Goal: Task Accomplishment & Management: Complete application form

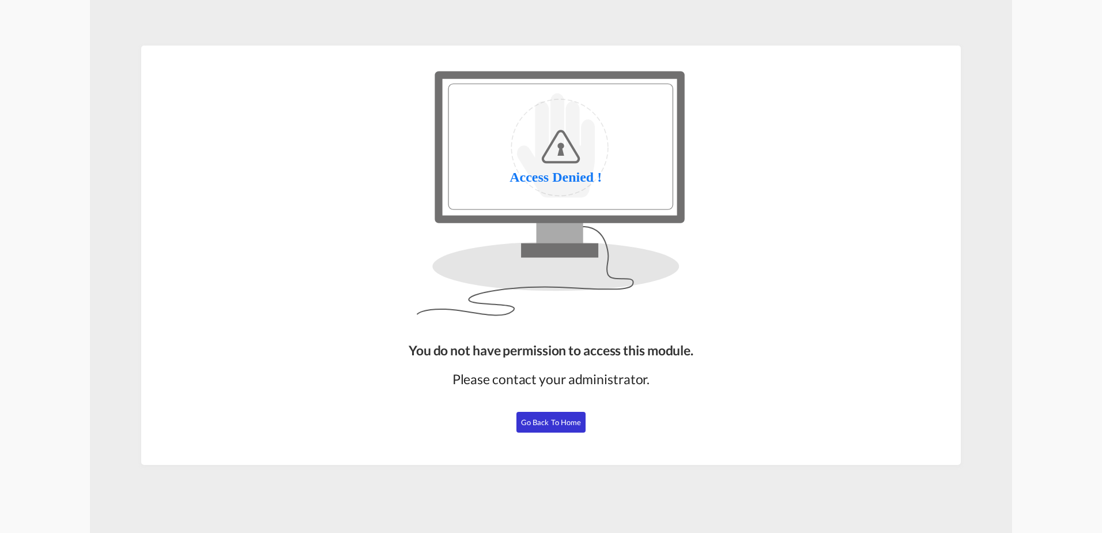
click at [570, 422] on span "Go Back to Home" at bounding box center [551, 421] width 61 height 9
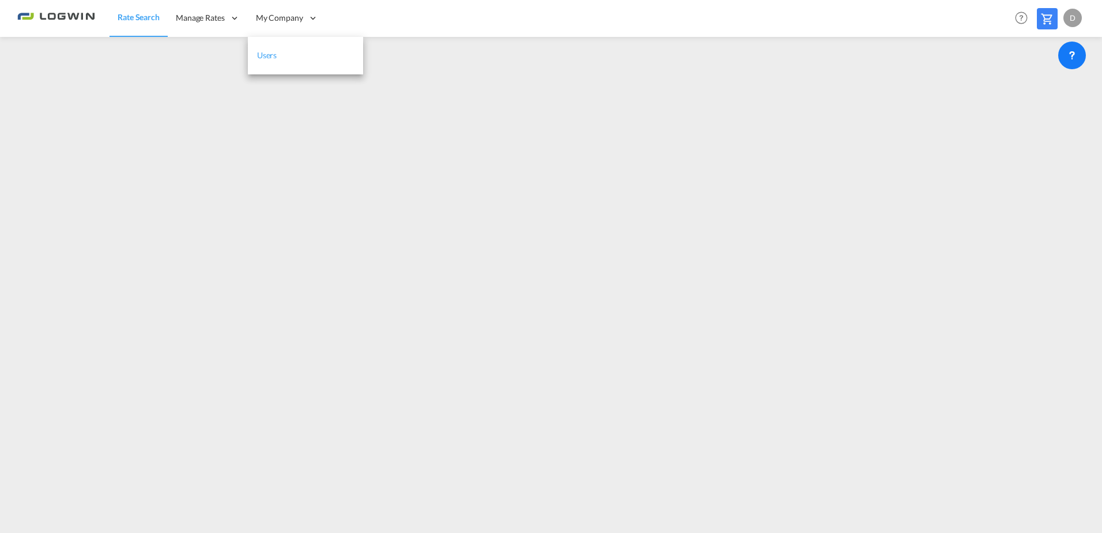
click at [300, 63] on link "Users" at bounding box center [305, 55] width 115 height 37
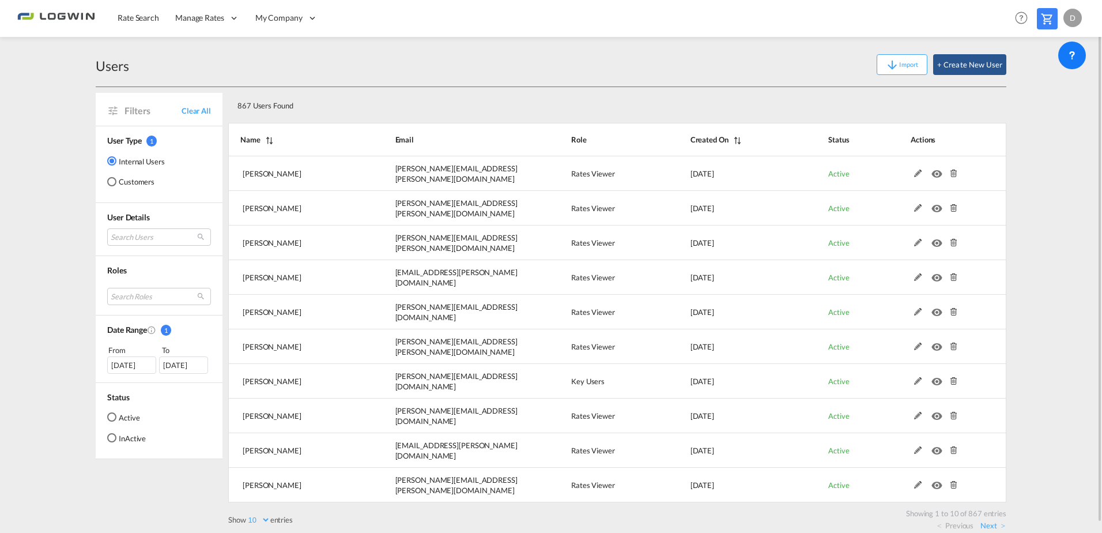
click at [152, 226] on div "Search Users maurice Hoffmann maurice.hoffmann@logwin-logistics.com daniel Wirt…" at bounding box center [159, 235] width 104 height 27
click at [141, 231] on md-select "Search Users maurice Hoffmann maurice.hoffmann@logwin-logistics.com daniel Wirt…" at bounding box center [159, 236] width 104 height 17
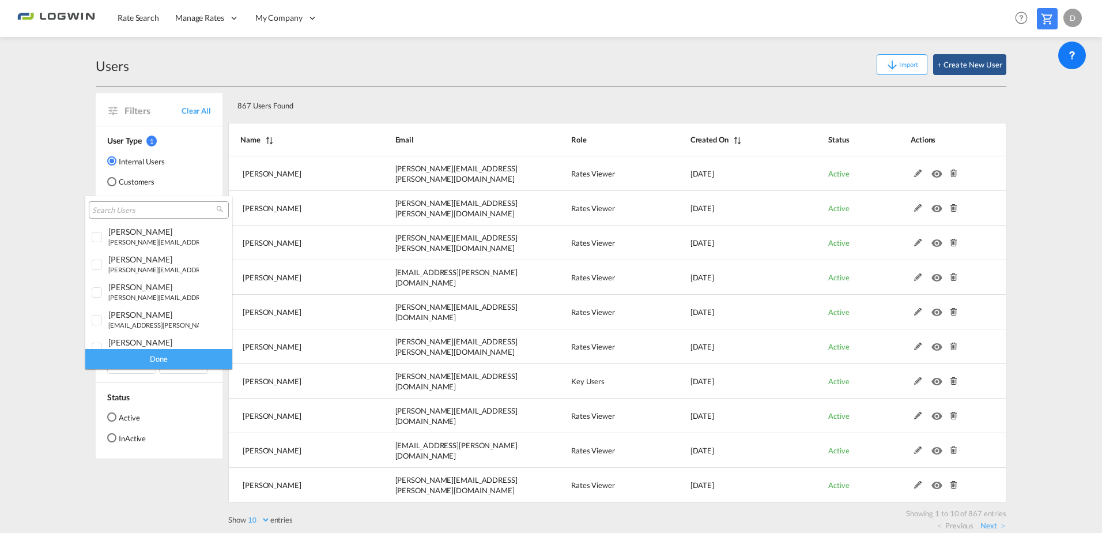
drag, startPoint x: 141, startPoint y: 231, endPoint x: 106, endPoint y: 209, distance: 40.6
click at [106, 209] on input "search" at bounding box center [154, 210] width 124 height 10
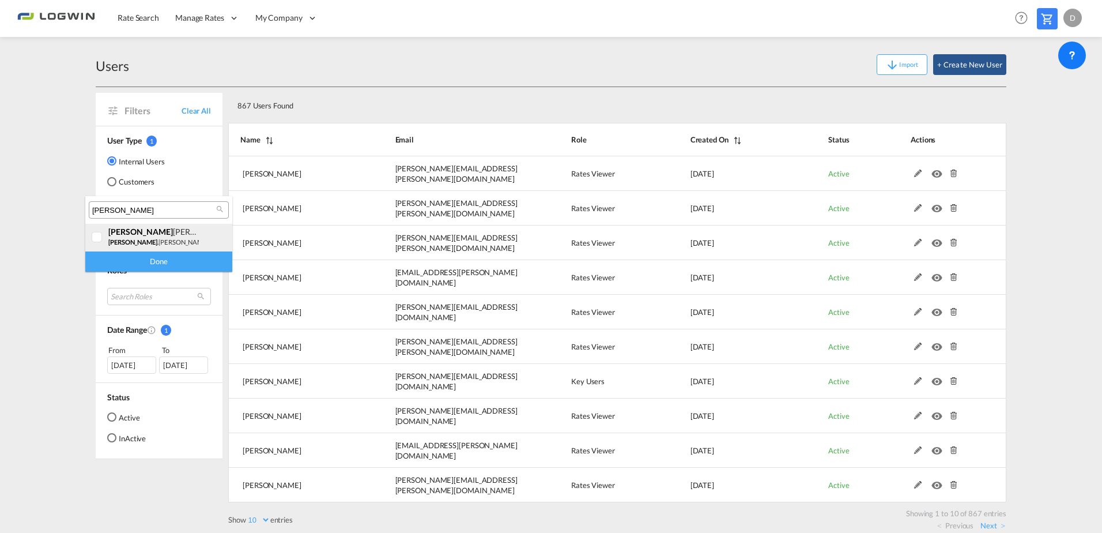
type input "itzel"
click at [148, 238] on small "itzel .machuca@logwin-logistics.com" at bounding box center [211, 241] width 206 height 7
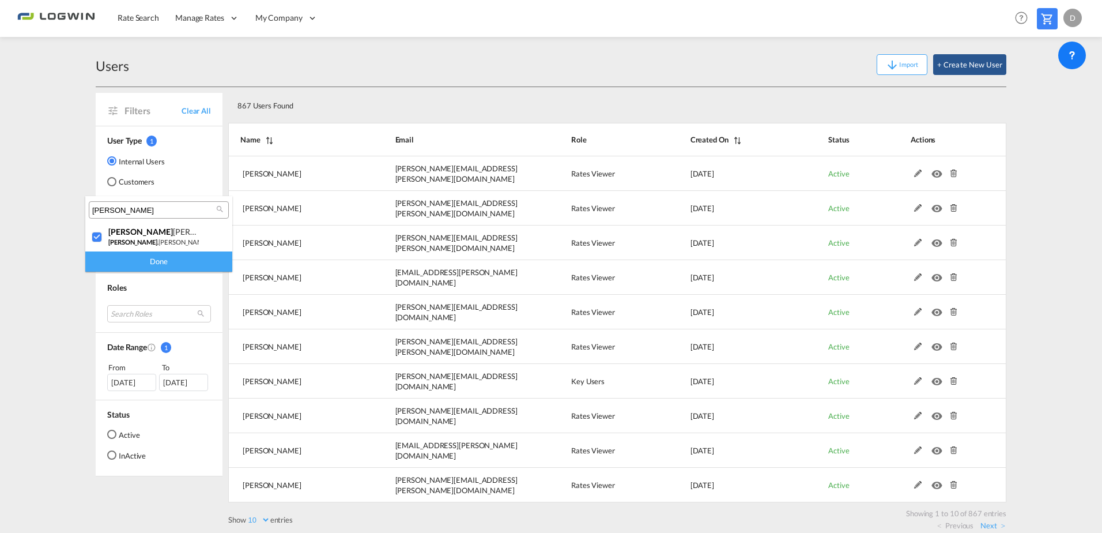
click at [156, 262] on div "Done" at bounding box center [158, 261] width 147 height 20
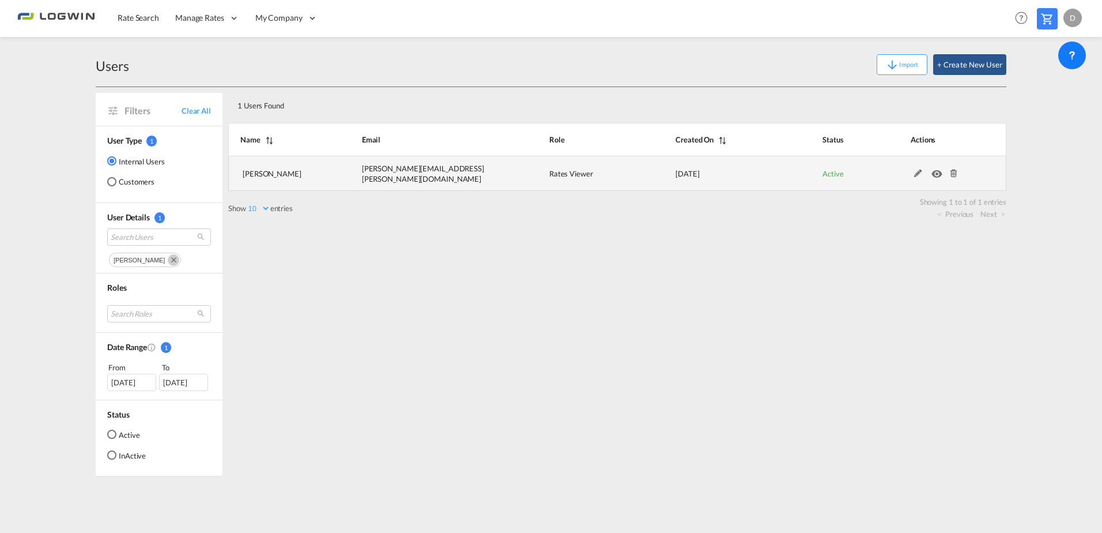
click at [954, 171] on md-icon at bounding box center [953, 173] width 15 height 8
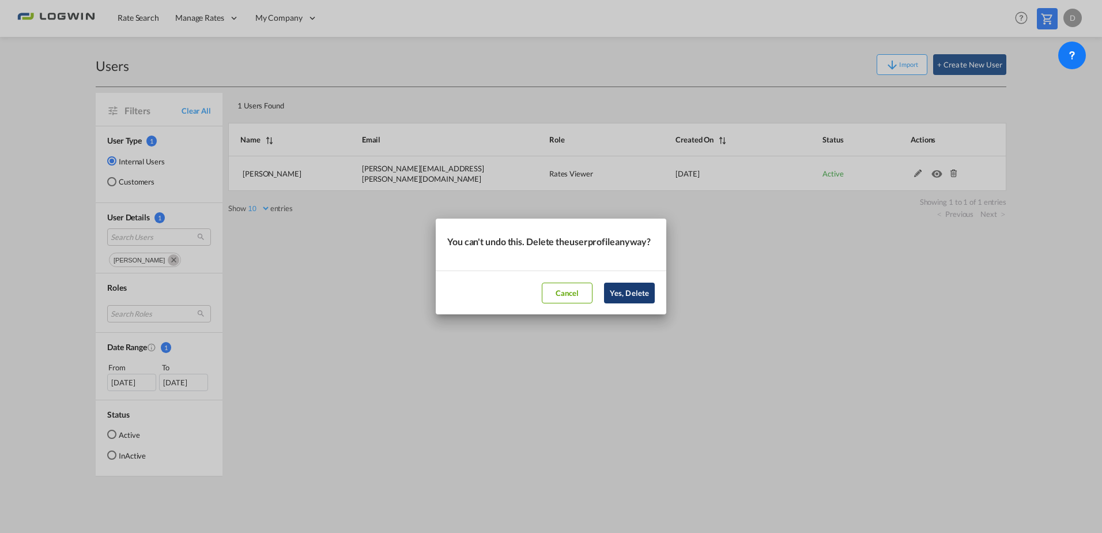
click at [633, 296] on button "Yes, Delete" at bounding box center [629, 292] width 51 height 21
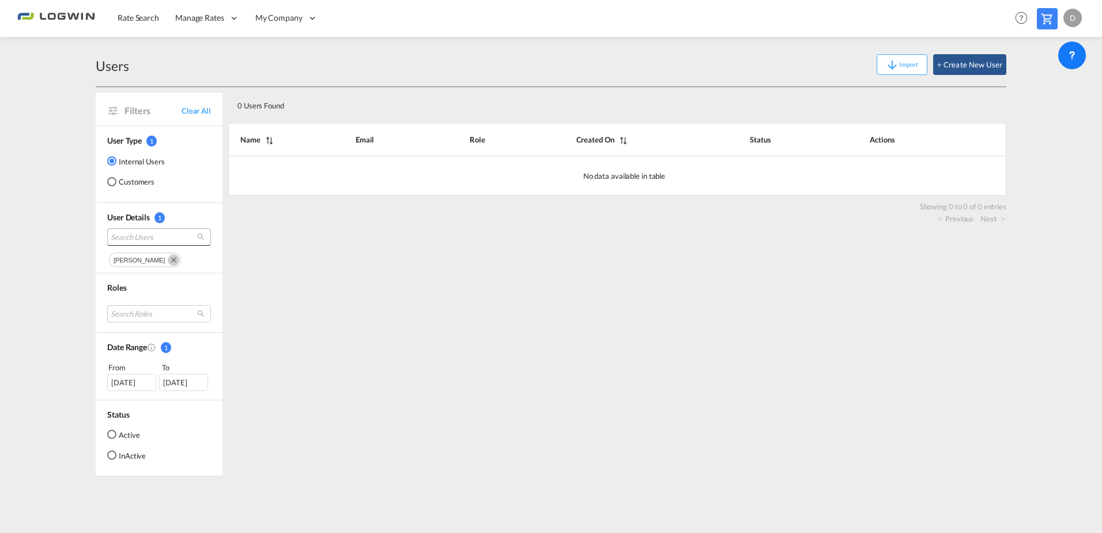
click at [139, 241] on span "Search Users" at bounding box center [150, 237] width 78 height 10
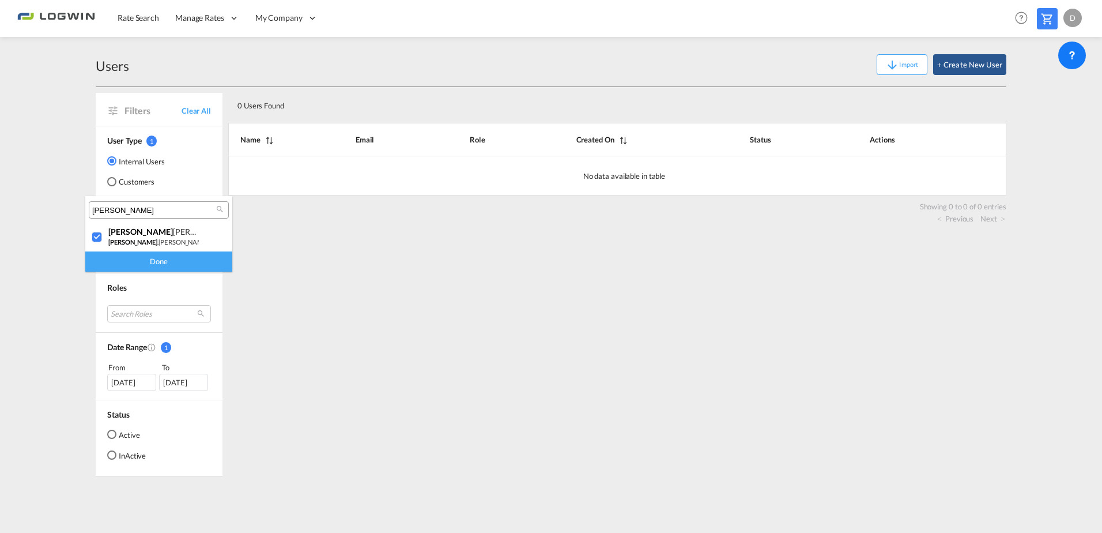
click at [126, 211] on input "itzel" at bounding box center [154, 210] width 124 height 10
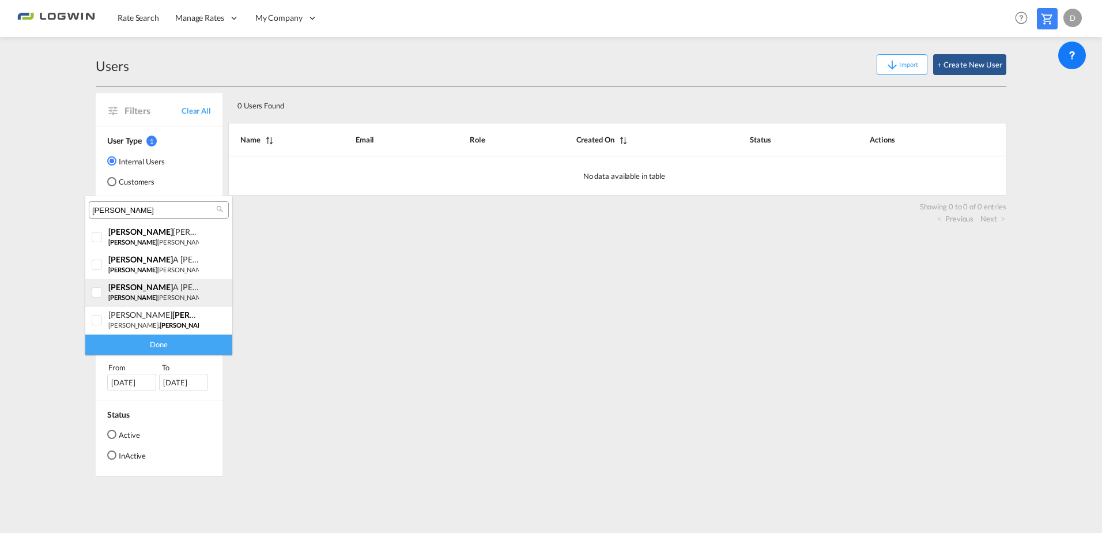
type input "fernand"
click at [173, 288] on div "fernand a Huerta" at bounding box center [153, 287] width 90 height 10
click at [161, 344] on div "Done" at bounding box center [158, 344] width 147 height 20
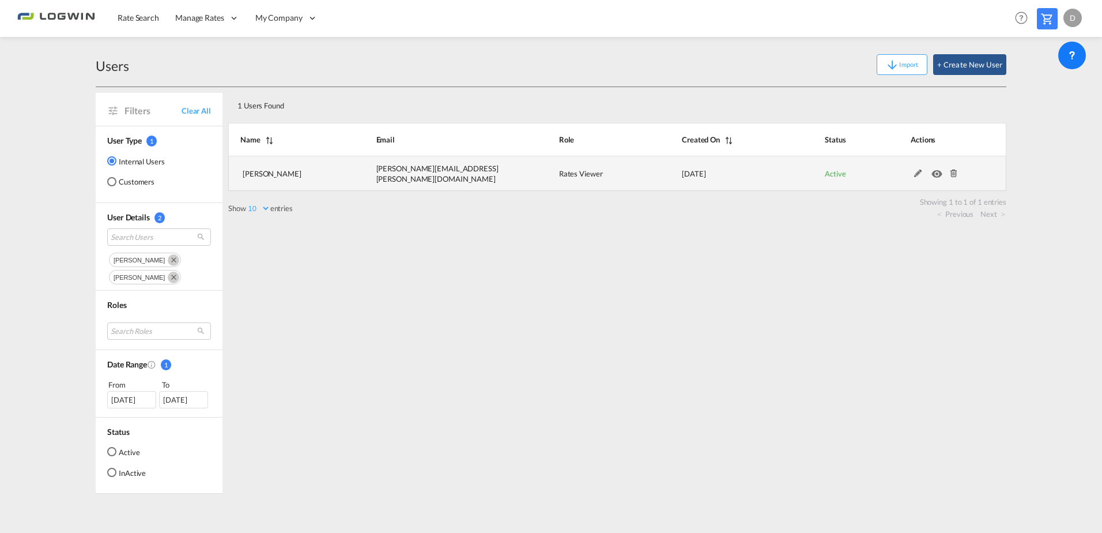
click at [957, 176] on md-icon at bounding box center [953, 173] width 15 height 8
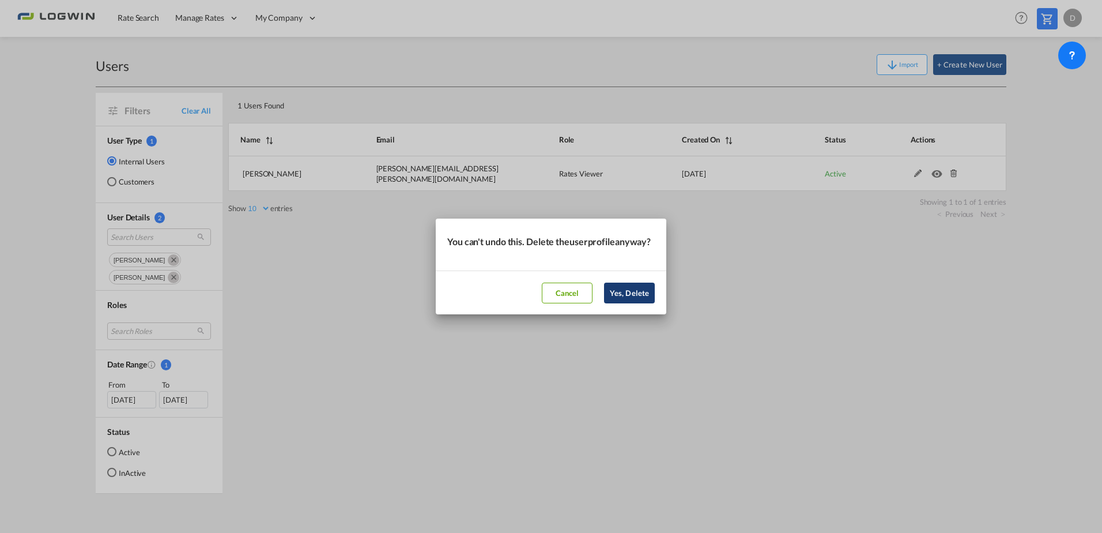
click at [644, 303] on button "Yes, Delete" at bounding box center [629, 292] width 51 height 21
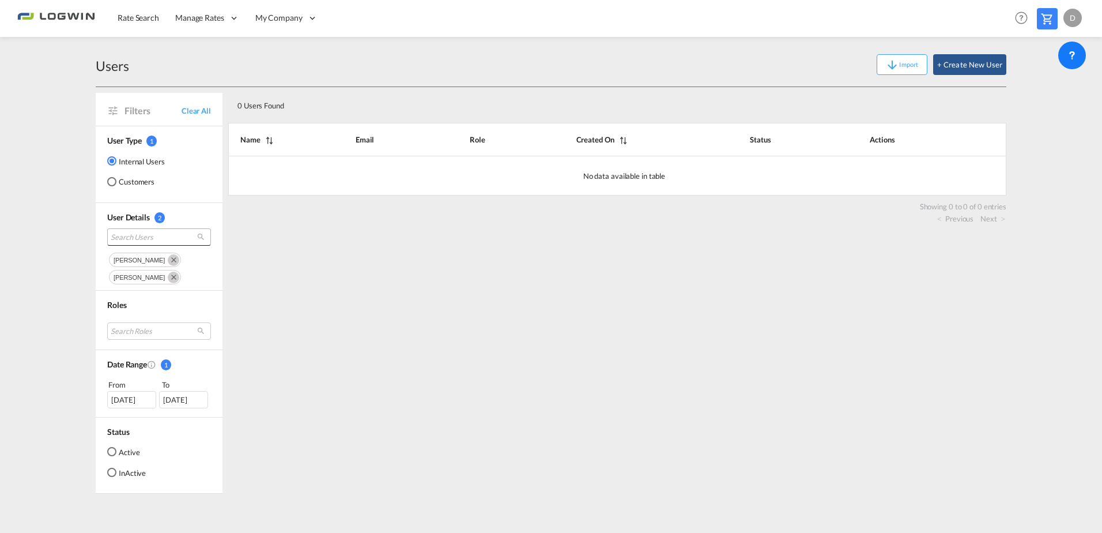
click at [150, 236] on span "Search Users" at bounding box center [150, 237] width 78 height 10
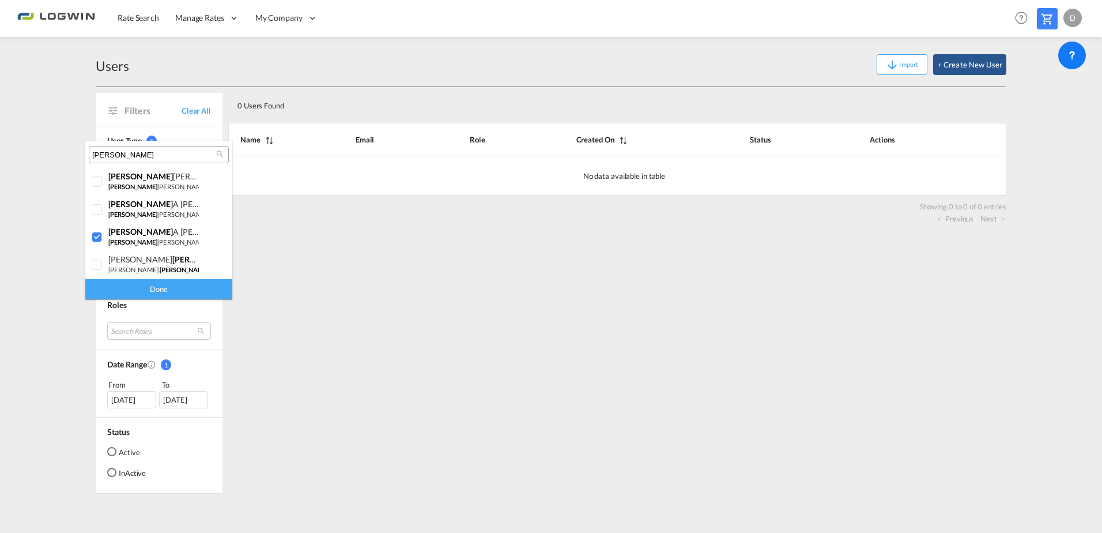
drag, startPoint x: 150, startPoint y: 236, endPoint x: 129, endPoint y: 150, distance: 89.0
click at [129, 150] on input "fernand" at bounding box center [154, 155] width 124 height 10
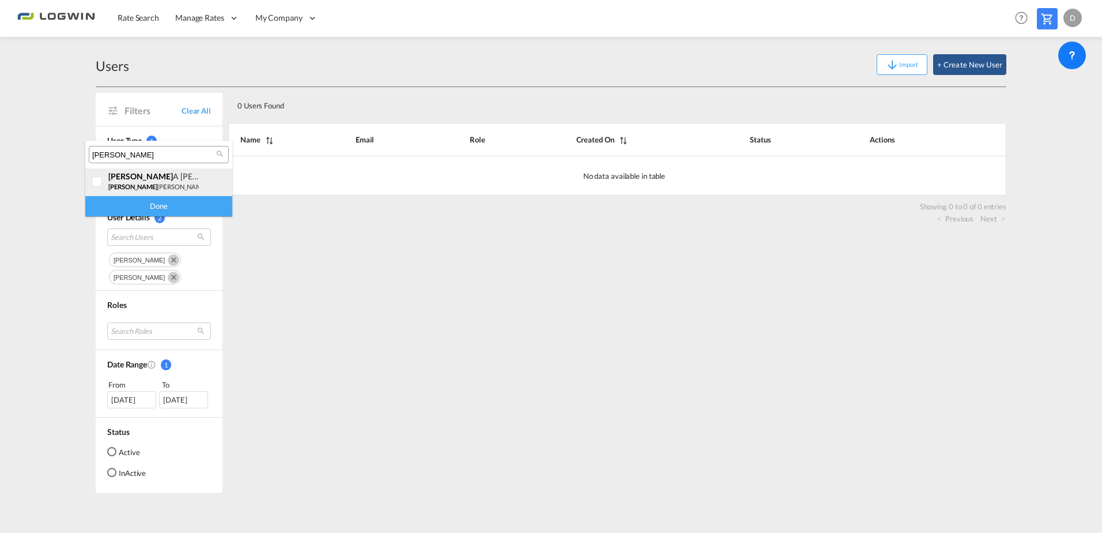
type input "valeri"
click at [145, 183] on small "valeri a.gamboa@logwin-logistics.com" at bounding box center [210, 186] width 205 height 7
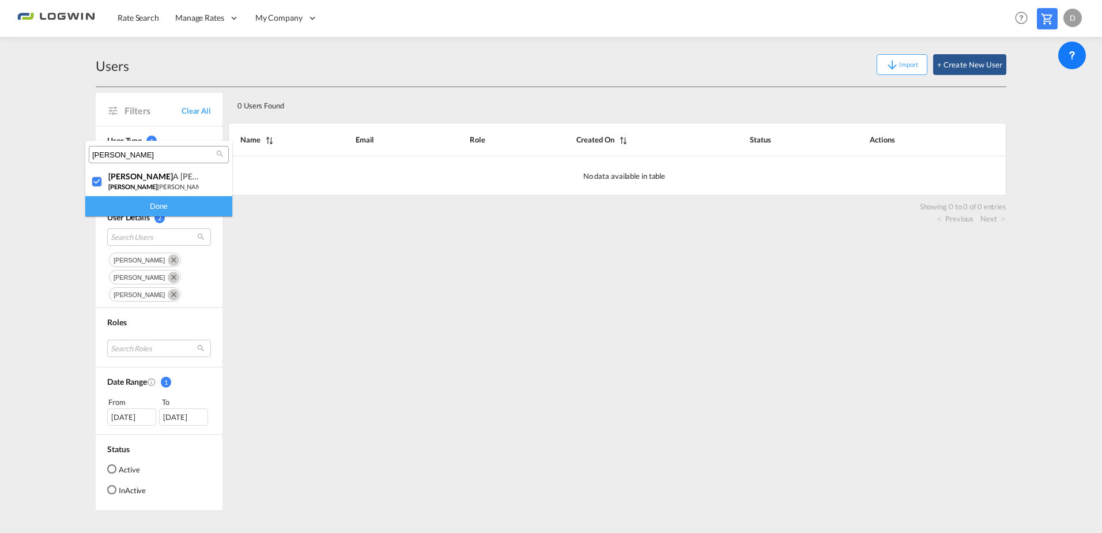
click at [160, 204] on div "Done" at bounding box center [158, 206] width 147 height 20
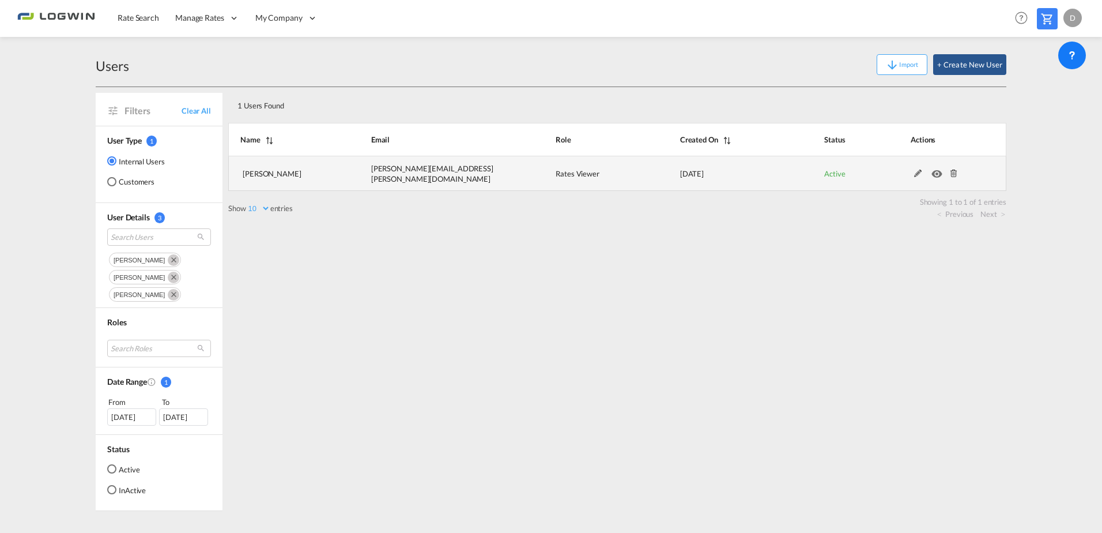
click at [959, 175] on md-icon at bounding box center [953, 173] width 15 height 8
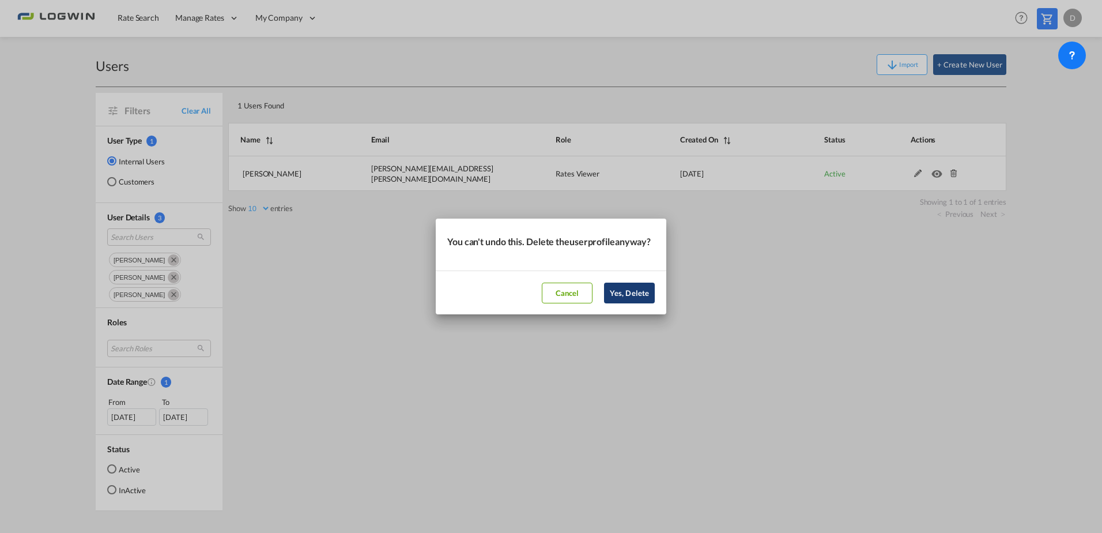
click at [641, 300] on button "Yes, Delete" at bounding box center [629, 292] width 51 height 21
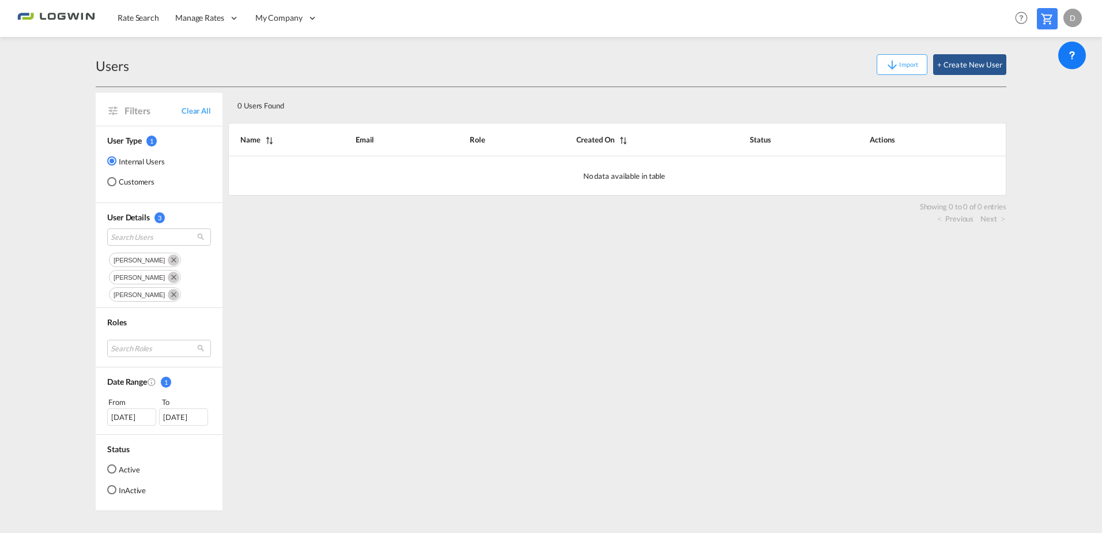
click at [771, 349] on div "0 Users Found Search: Name Email Role Created On Status Actions No data availab…" at bounding box center [617, 299] width 778 height 424
click at [971, 59] on button "+ Create New User" at bounding box center [969, 64] width 73 height 21
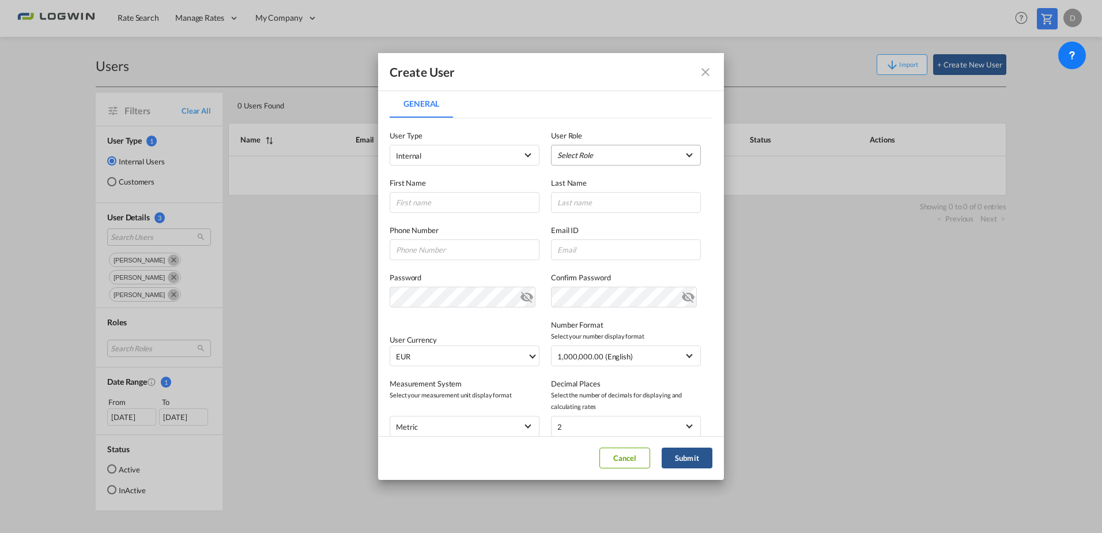
click at [616, 150] on md-select "Select Role ADMIN GLOBAL Essentials Admin GLOBAL Essentials Manager GLOBAL Esse…" at bounding box center [626, 155] width 150 height 21
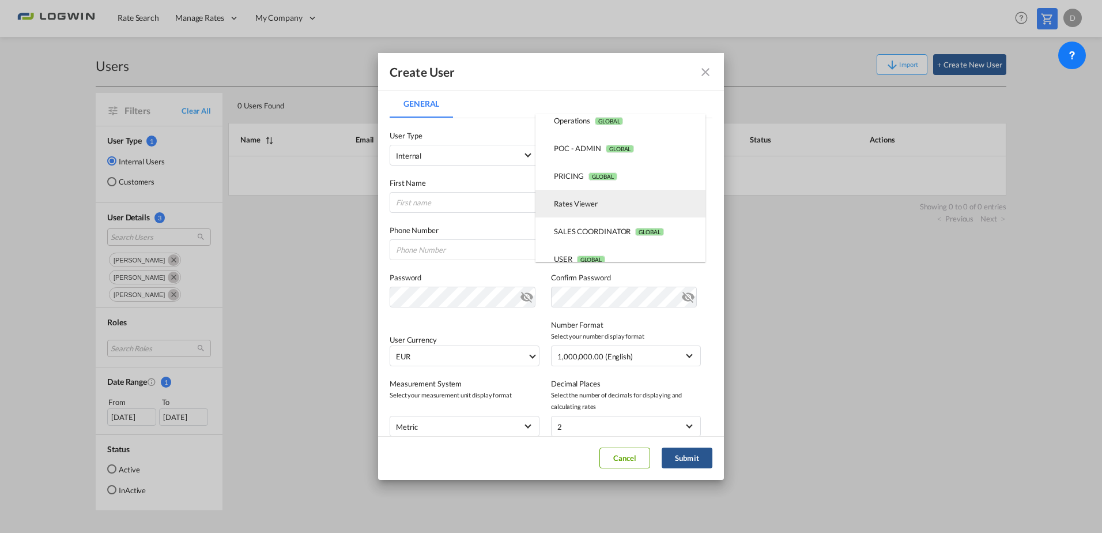
scroll to position [267, 0]
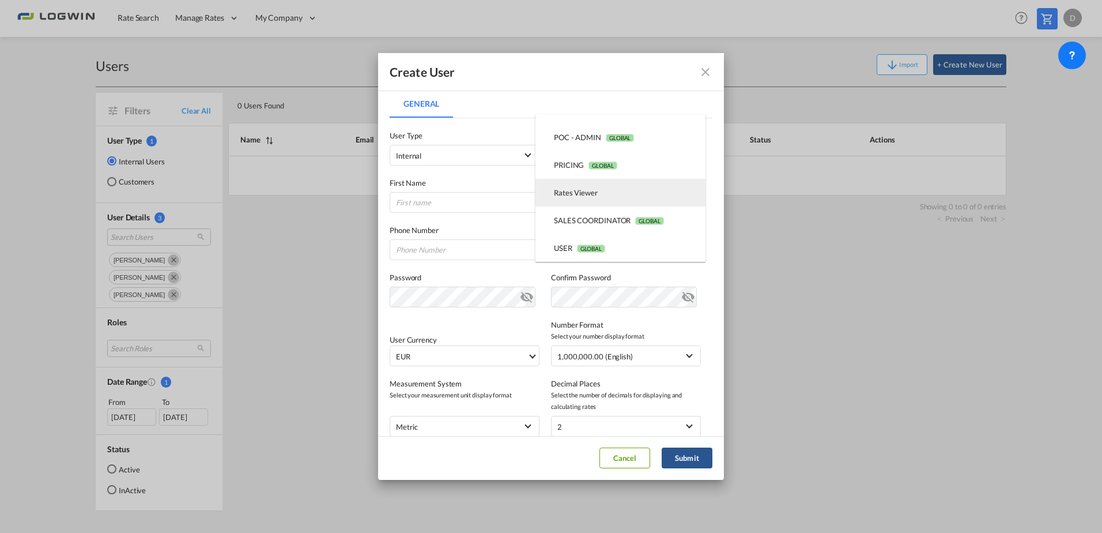
click at [619, 192] on md-option "Rates Viewer USER_DEFINED" at bounding box center [620, 193] width 170 height 28
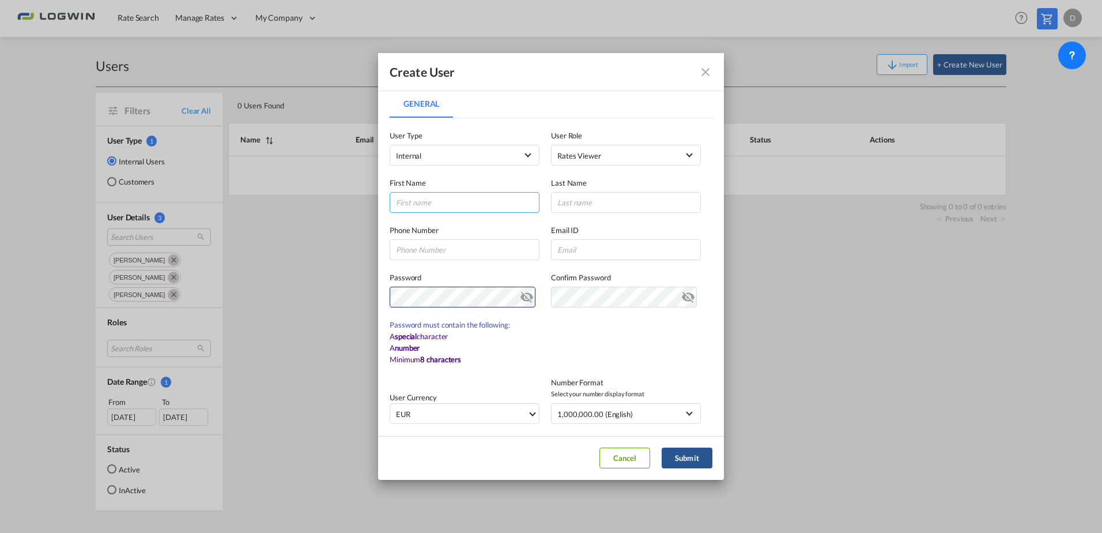
click at [436, 194] on input "General General ..." at bounding box center [465, 202] width 150 height 21
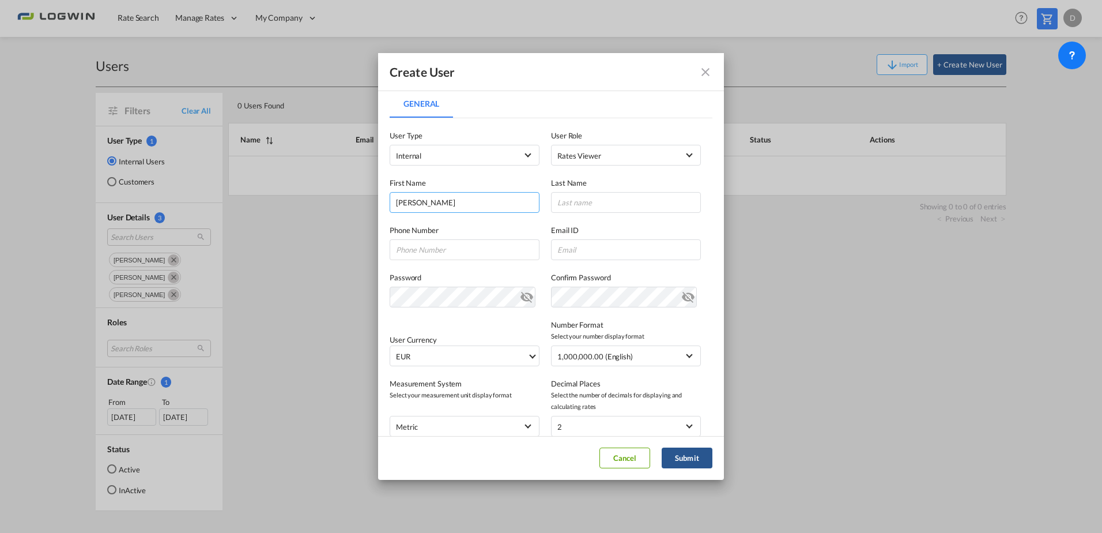
type input "Edgar"
type input "Cerecero"
click at [620, 246] on input "General General ..." at bounding box center [626, 249] width 150 height 21
paste input "Edgar.Cerecero@logwin-logistics.com"
type input "Edgar.Cerecero@logwin-logistics.com"
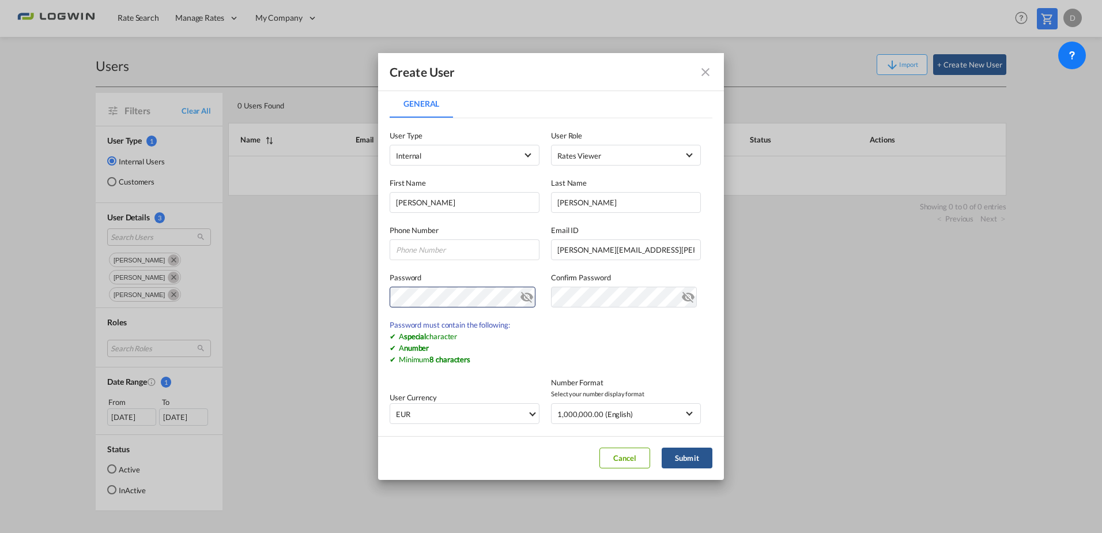
click at [520, 299] on md-icon "icon-eye-off" at bounding box center [527, 295] width 14 height 14
click at [360, 298] on div "Create User General General User Type Internal Internal Customer User Role Rate…" at bounding box center [551, 266] width 1102 height 533
click at [688, 351] on md-content "User Type Internal Internal Customer User Role Rates Viewer USER_DEFINED First …" at bounding box center [551, 373] width 323 height 510
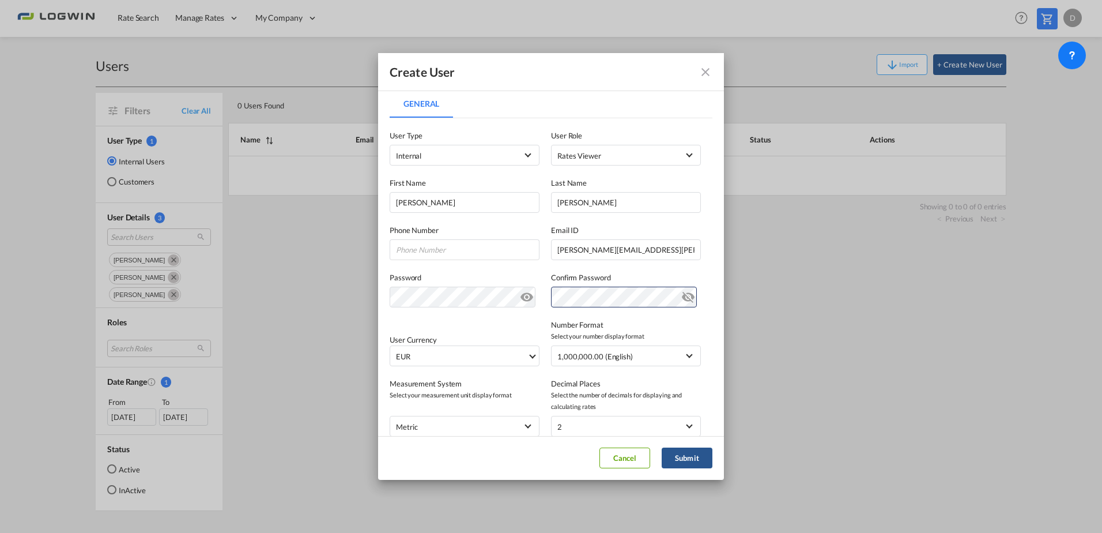
click at [682, 292] on md-icon "icon-eye-off" at bounding box center [688, 295] width 14 height 14
click at [702, 461] on button "Submit" at bounding box center [687, 457] width 51 height 21
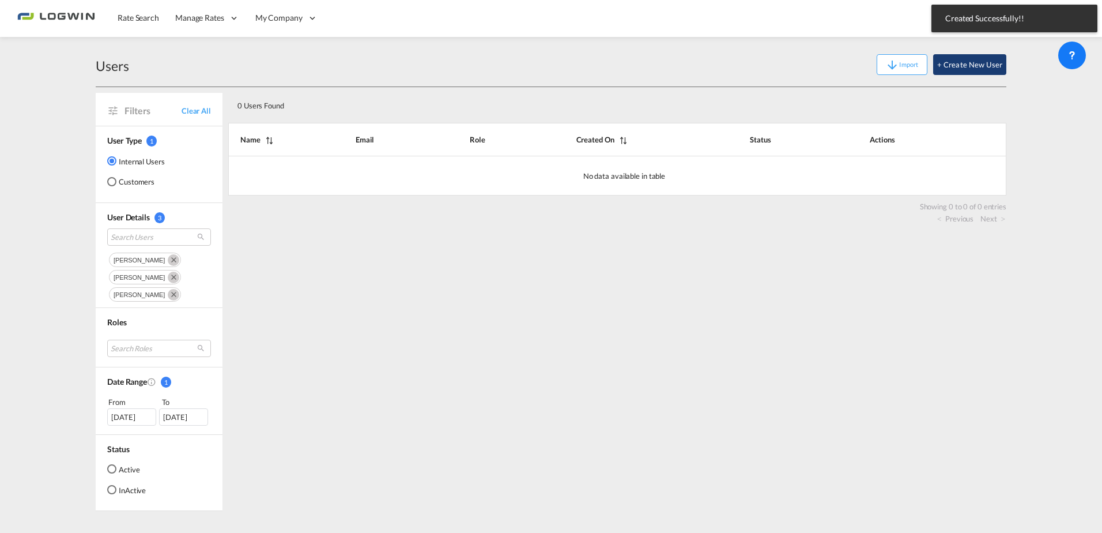
click at [982, 63] on button "+ Create New User" at bounding box center [969, 64] width 73 height 21
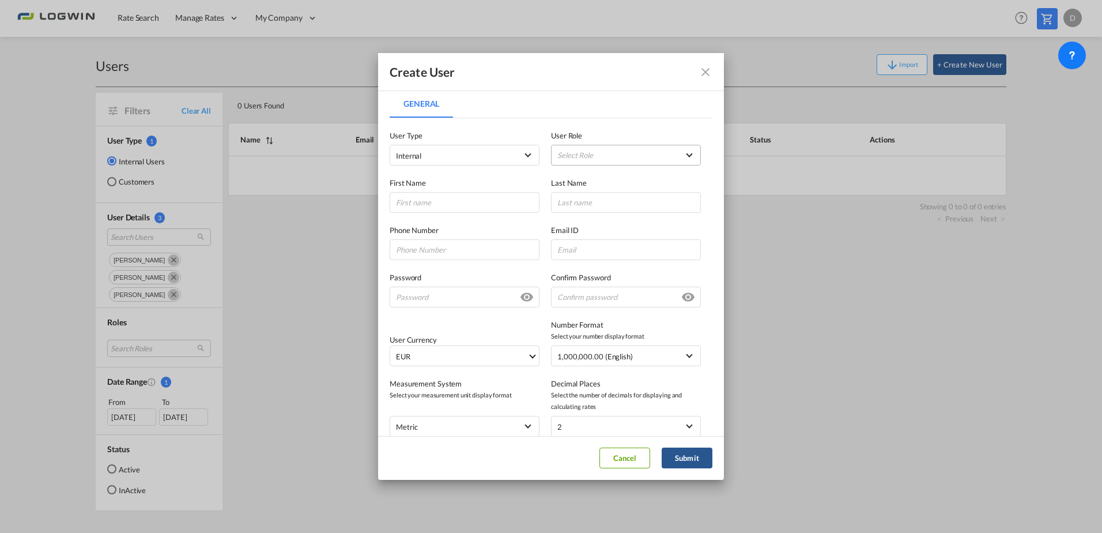
click at [581, 156] on md-select "Select Role ADMIN GLOBAL Essentials Admin GLOBAL Essentials Manager GLOBAL Esse…" at bounding box center [626, 155] width 150 height 21
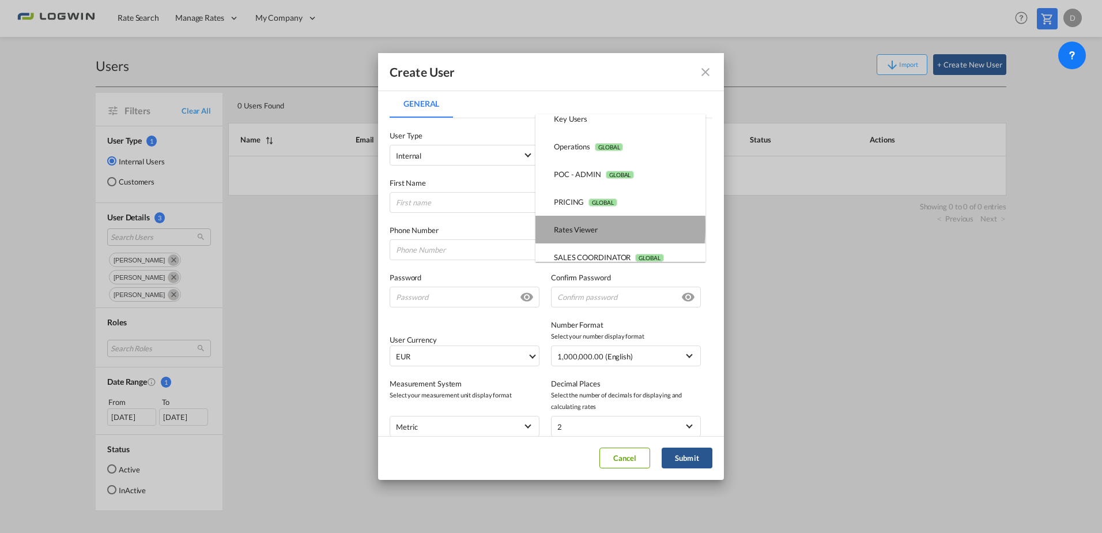
click at [567, 226] on div "Rates Viewer USER_DEFINED" at bounding box center [576, 229] width 44 height 10
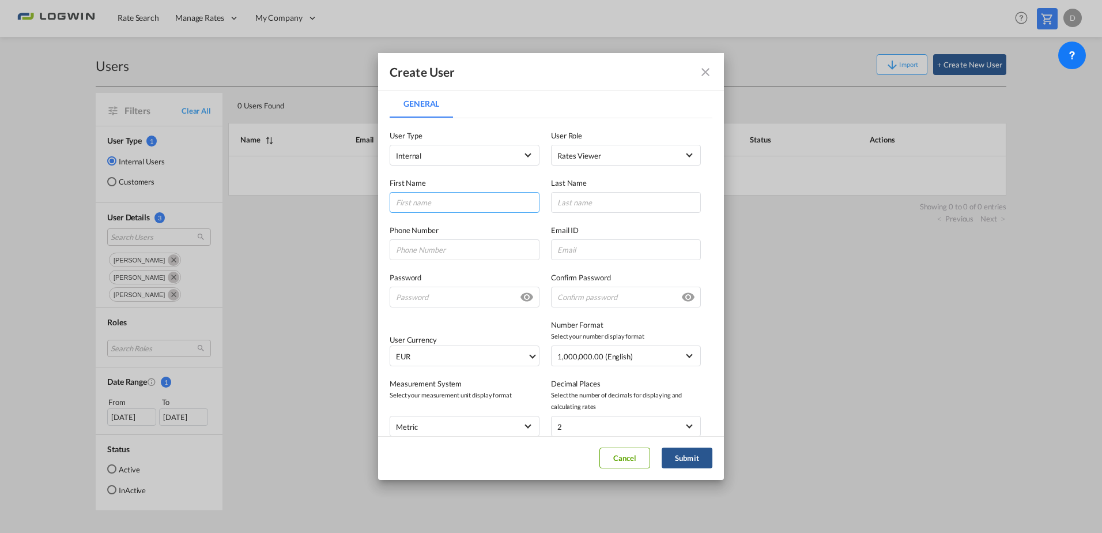
click at [422, 206] on input "General General ..." at bounding box center [465, 202] width 150 height 21
type input "Daniel"
type input "Ramirez"
click at [591, 252] on input "General General ..." at bounding box center [626, 249] width 150 height 21
paste input "Daniel.Ramirez@logwin-logistics.com"
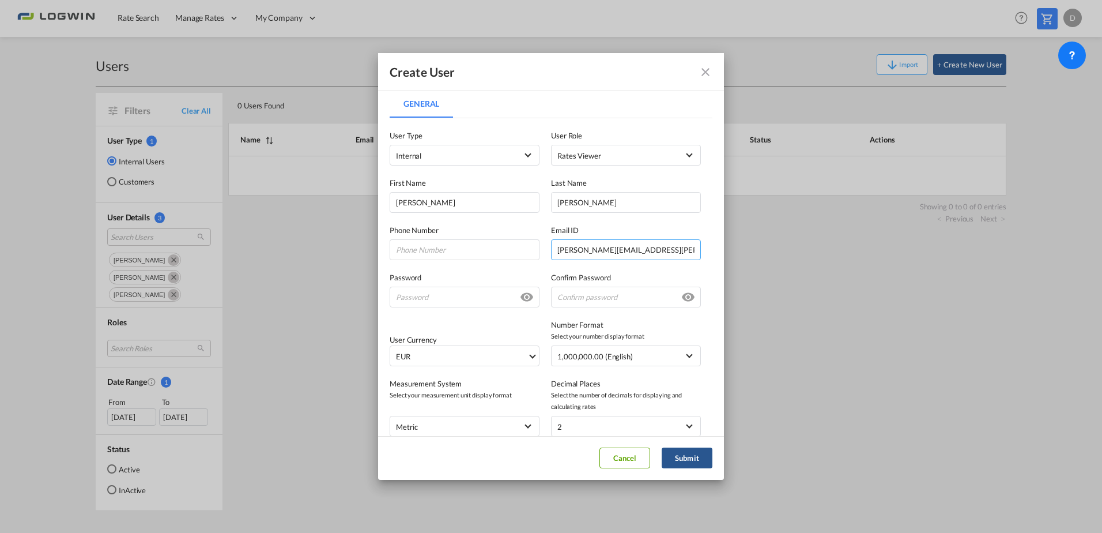
type input "Daniel.Ramirez@logwin-logistics.com"
click at [583, 227] on label "Email ID" at bounding box center [626, 230] width 150 height 12
click at [444, 295] on input "General General ..." at bounding box center [465, 296] width 150 height 21
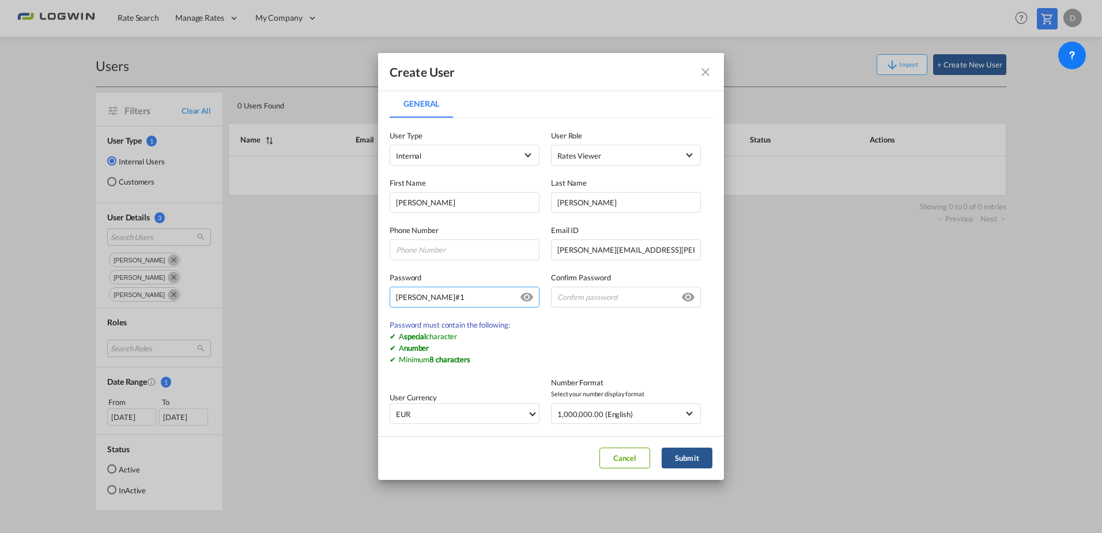
drag, startPoint x: 440, startPoint y: 301, endPoint x: 365, endPoint y: 300, distance: 74.4
click at [365, 300] on div "Create User General General User Type Internal Internal Customer User Role Rate…" at bounding box center [551, 266] width 1102 height 533
type input "Daniel#1"
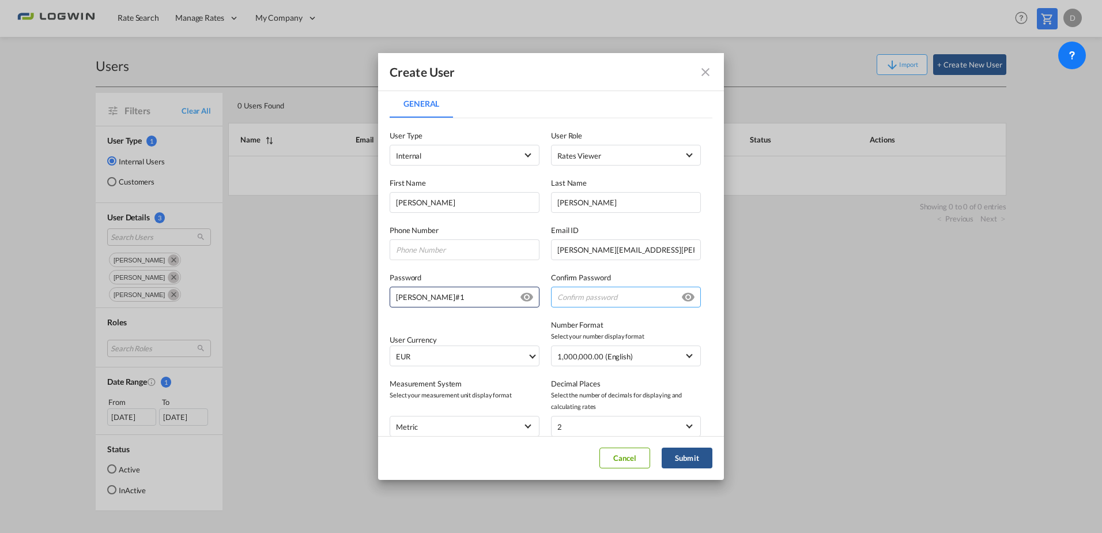
click at [583, 295] on input "General General ..." at bounding box center [626, 296] width 150 height 21
paste input "Daniel#1"
type input "Daniel#1"
click at [708, 265] on md-dialog-content "General General User Type Internal Internal Customer User Role Rates Viewer USE…" at bounding box center [551, 262] width 346 height 345
click at [692, 462] on button "Submit" at bounding box center [687, 457] width 51 height 21
